Goal: Find specific page/section: Find specific page/section

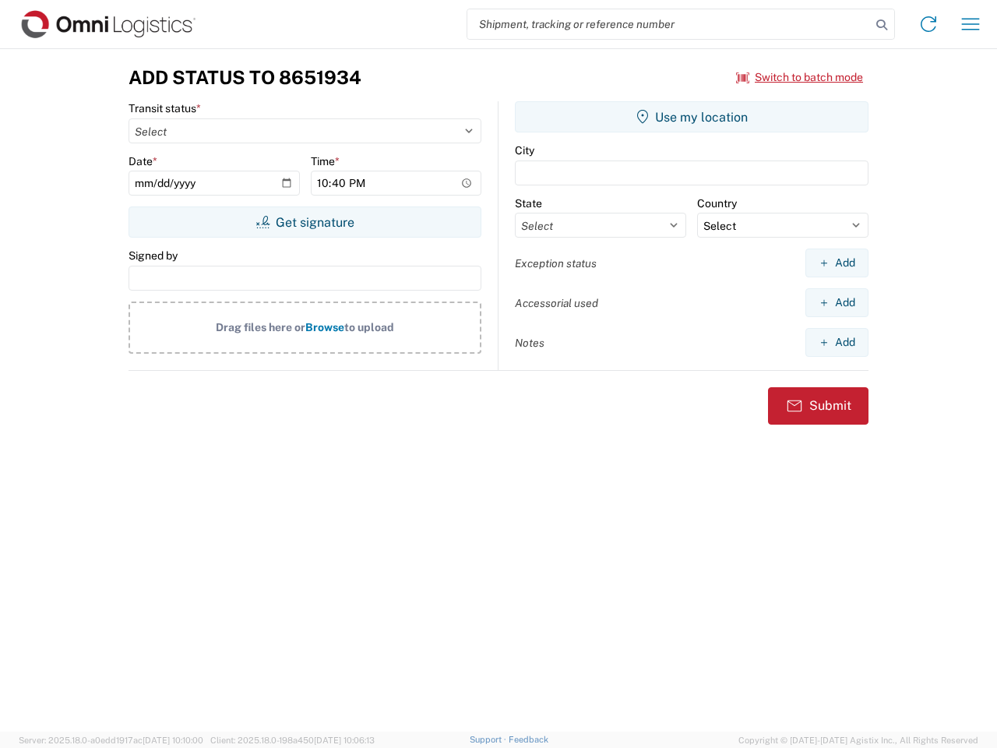
click at [669, 24] on input "search" at bounding box center [669, 24] width 404 height 30
click at [882, 25] on icon at bounding box center [882, 25] width 22 height 22
click at [929, 24] on icon at bounding box center [928, 24] width 25 height 25
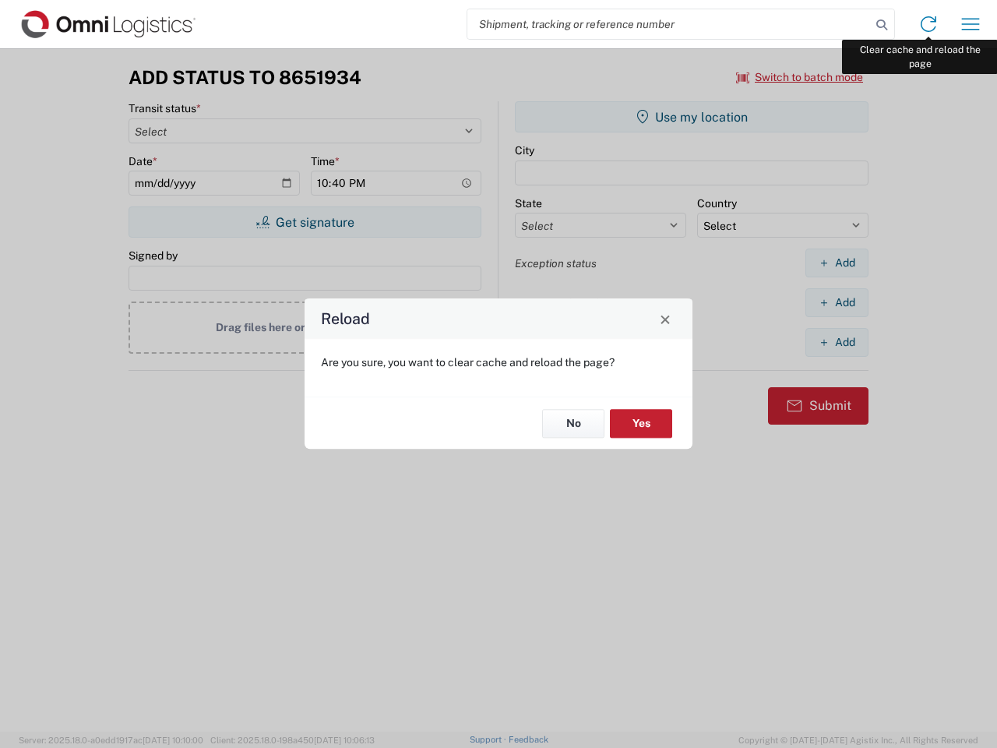
click at [971, 24] on div "Reload Are you sure, you want to clear cache and reload the page? No Yes" at bounding box center [498, 374] width 997 height 748
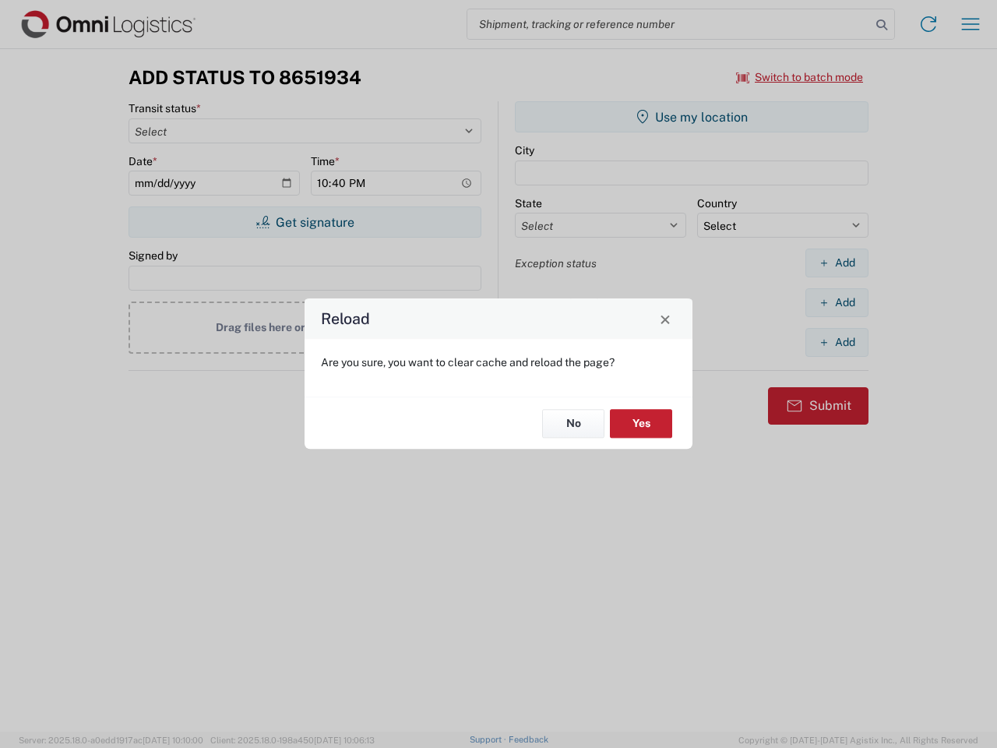
click at [800, 77] on div "Reload Are you sure, you want to clear cache and reload the page? No Yes" at bounding box center [498, 374] width 997 height 748
click at [305, 222] on div "Reload Are you sure, you want to clear cache and reload the page? No Yes" at bounding box center [498, 374] width 997 height 748
click at [692, 117] on div "Reload Are you sure, you want to clear cache and reload the page? No Yes" at bounding box center [498, 374] width 997 height 748
click at [837, 263] on div "Reload Are you sure, you want to clear cache and reload the page? No Yes" at bounding box center [498, 374] width 997 height 748
click at [837, 302] on div "Reload Are you sure, you want to clear cache and reload the page? No Yes" at bounding box center [498, 374] width 997 height 748
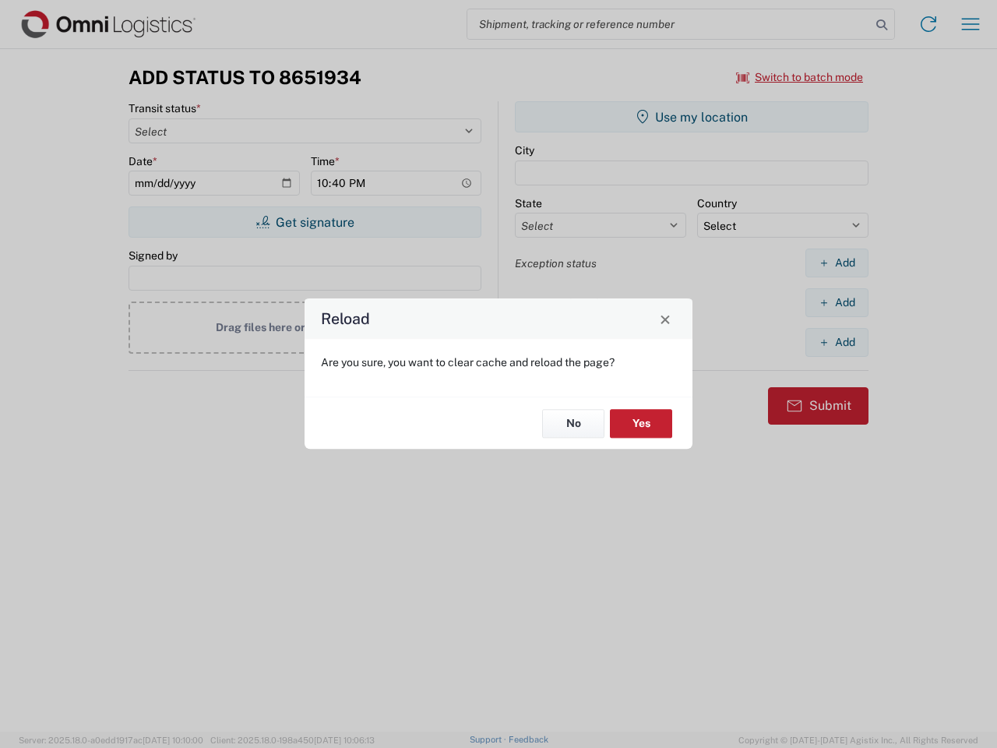
click at [837, 342] on div "Reload Are you sure, you want to clear cache and reload the page? No Yes" at bounding box center [498, 374] width 997 height 748
